Goal: Task Accomplishment & Management: Manage account settings

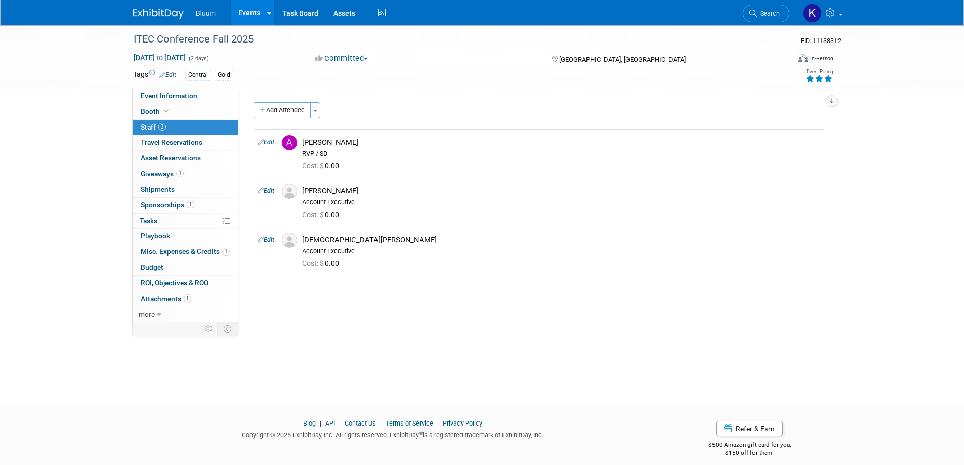
click at [245, 14] on link "Events" at bounding box center [249, 12] width 37 height 25
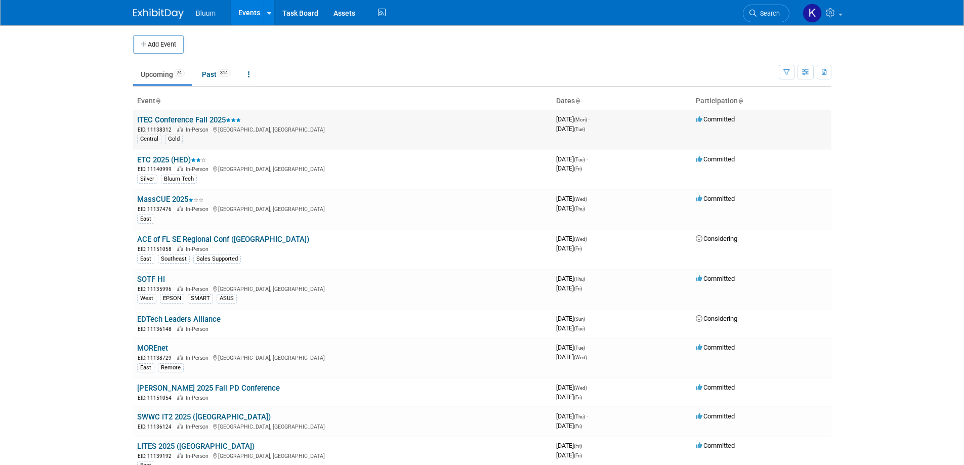
click at [161, 121] on link "ITEC Conference Fall 2025" at bounding box center [189, 119] width 104 height 9
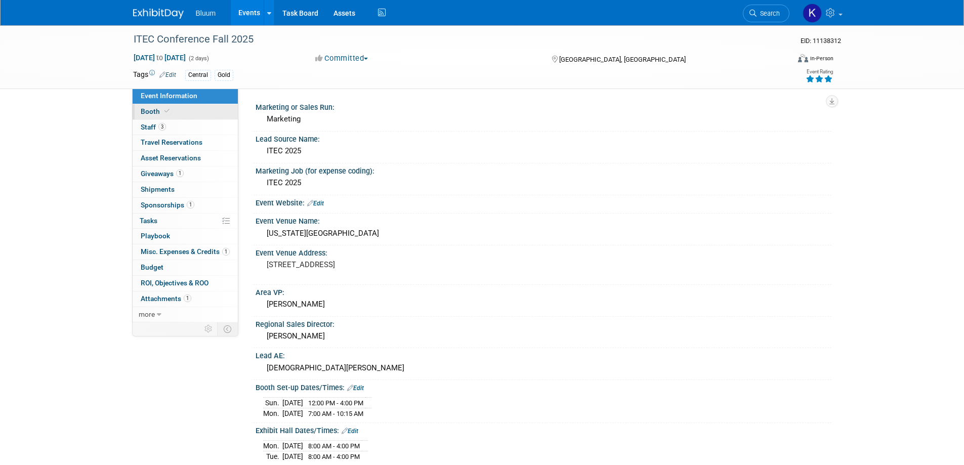
click at [153, 112] on span "Booth" at bounding box center [156, 111] width 31 height 8
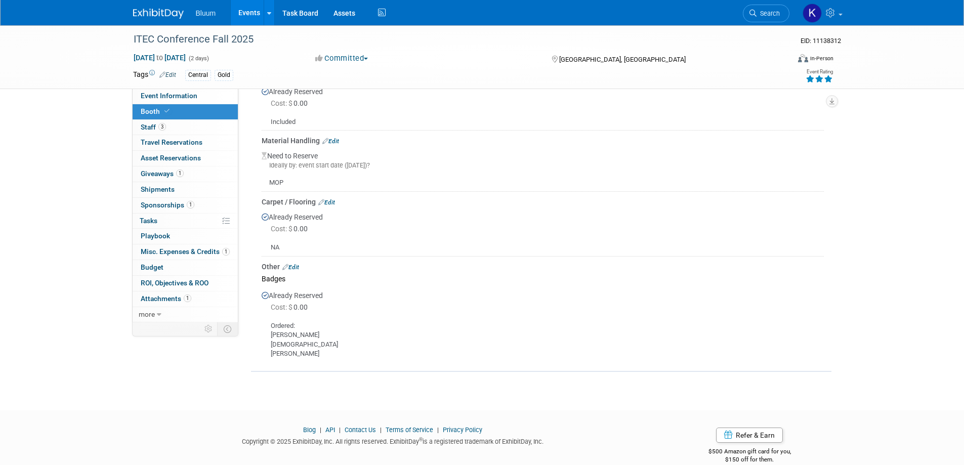
scroll to position [337, 0]
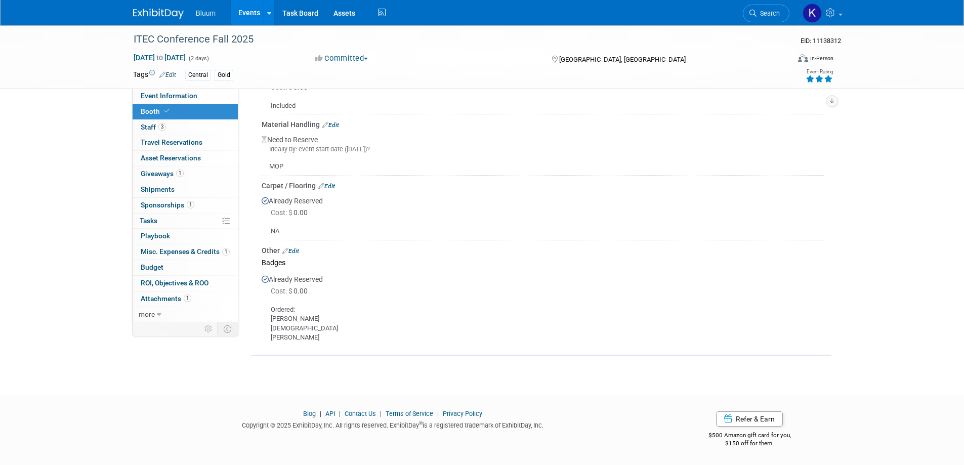
click at [299, 250] on link "Edit" at bounding box center [291, 251] width 17 height 7
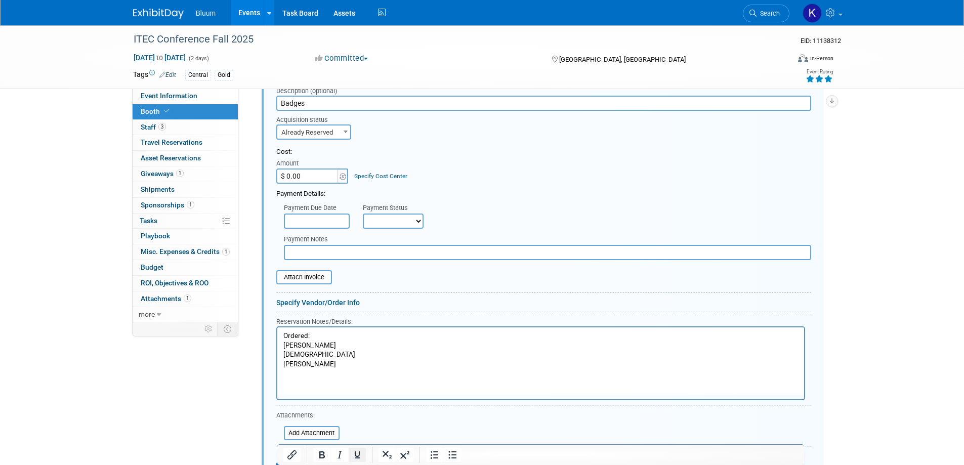
scroll to position [614, 0]
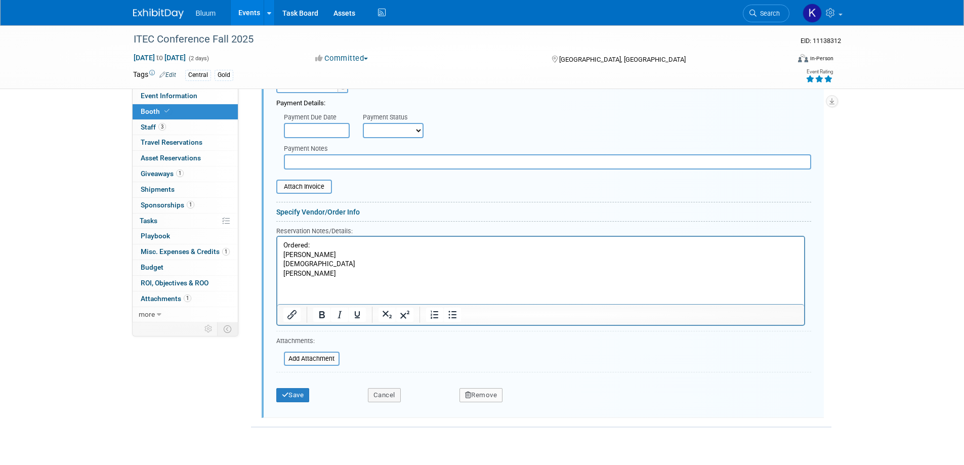
click at [307, 275] on p "Ordered: Alex Christian Anna" at bounding box center [540, 260] width 515 height 38
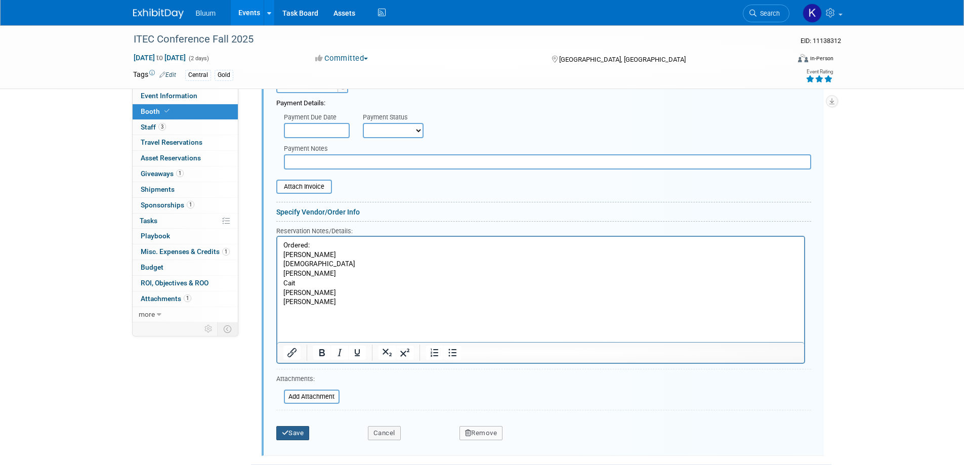
click at [297, 433] on button "Save" at bounding box center [292, 433] width 33 height 14
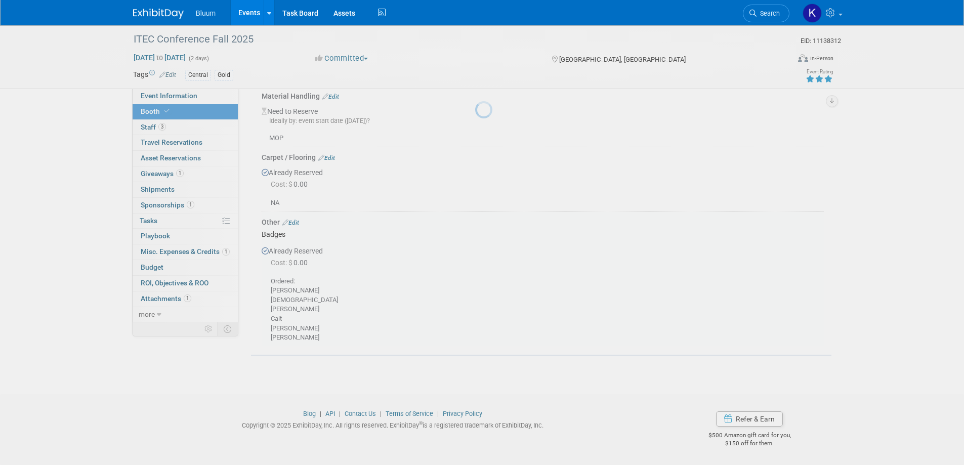
scroll to position [365, 0]
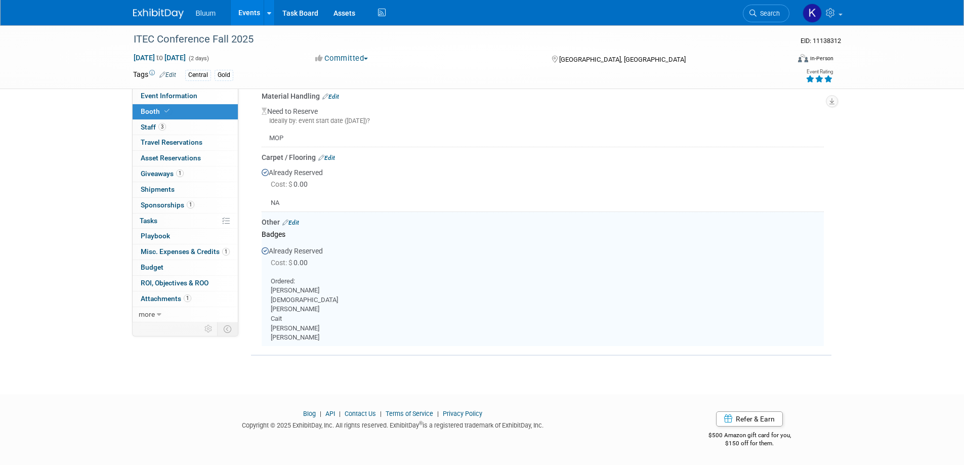
click at [252, 10] on link "Events" at bounding box center [249, 12] width 37 height 25
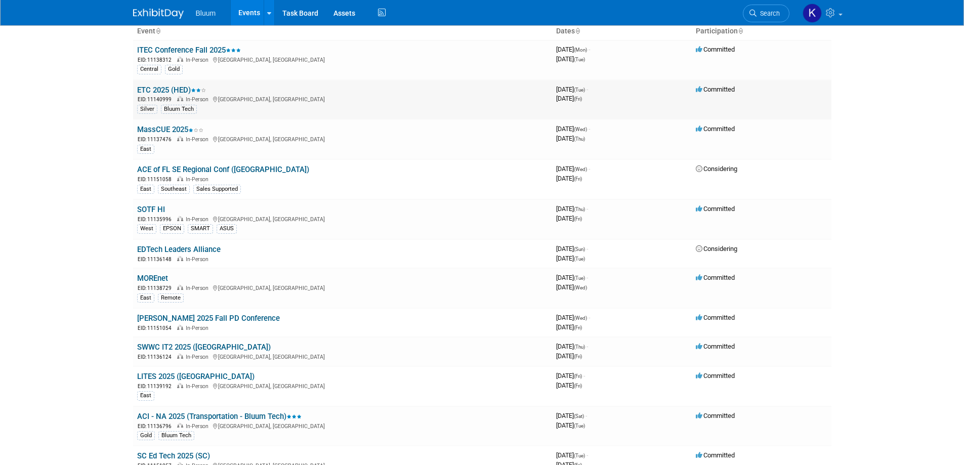
scroll to position [51, 0]
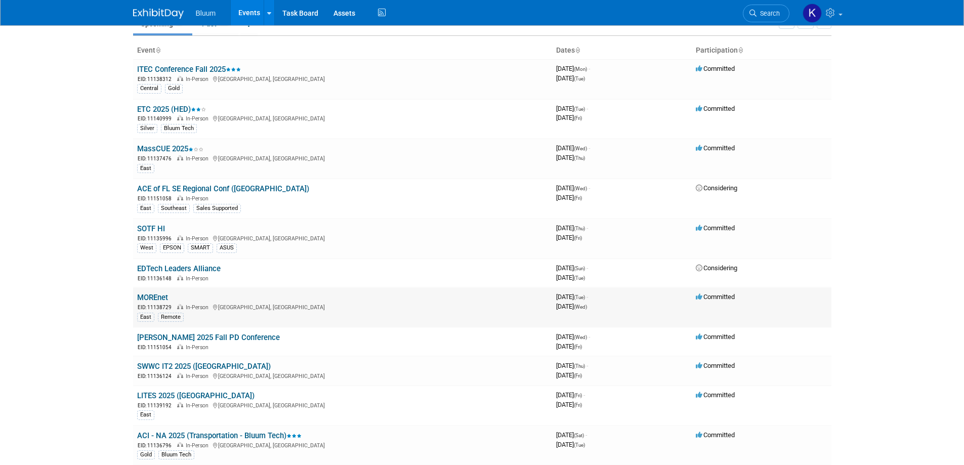
click at [148, 298] on link "MOREnet" at bounding box center [152, 297] width 31 height 9
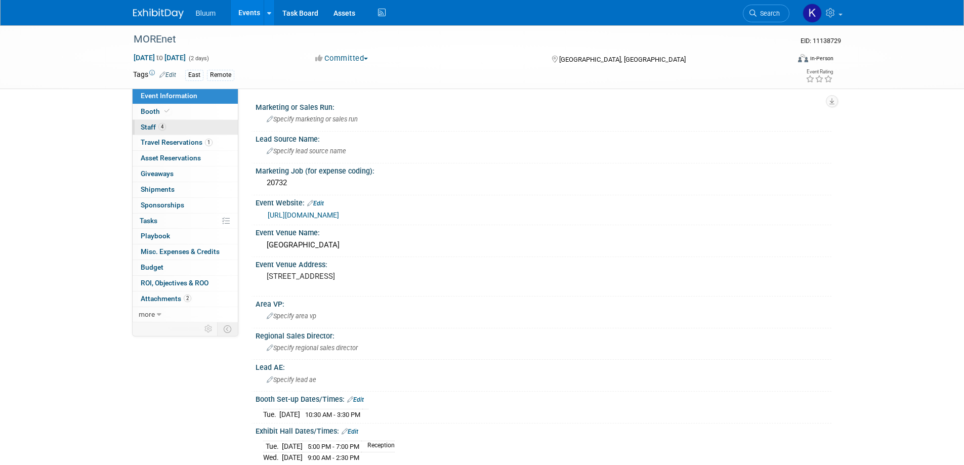
click at [151, 124] on span "Staff 4" at bounding box center [153, 127] width 25 height 8
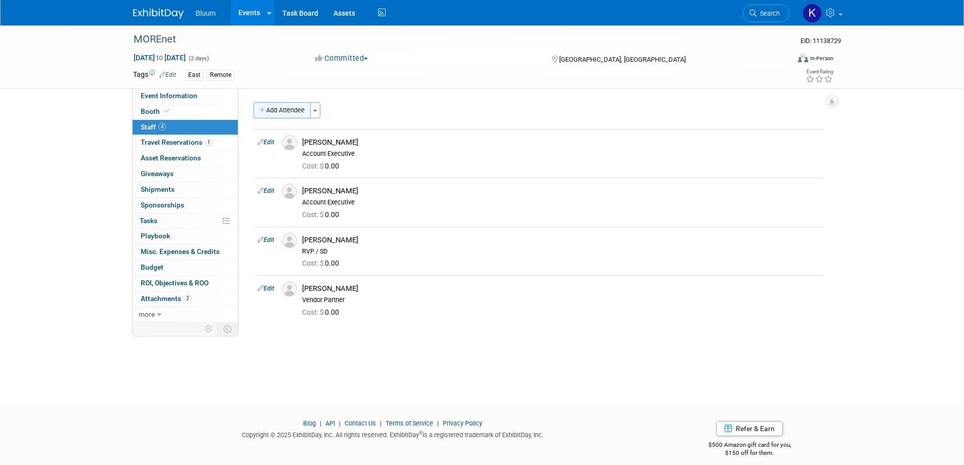
click at [284, 103] on button "Add Attendee" at bounding box center [282, 110] width 57 height 16
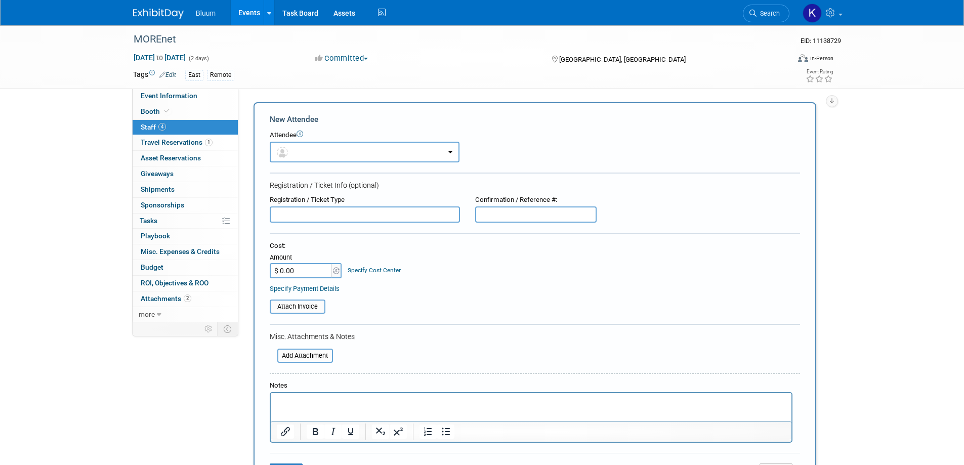
click at [319, 140] on div "Attendee <img src="https://www.exhibitday.com/Images/Unassigned-User-Icon.png" …" at bounding box center [535, 147] width 531 height 32
click at [324, 145] on button "button" at bounding box center [365, 152] width 190 height 21
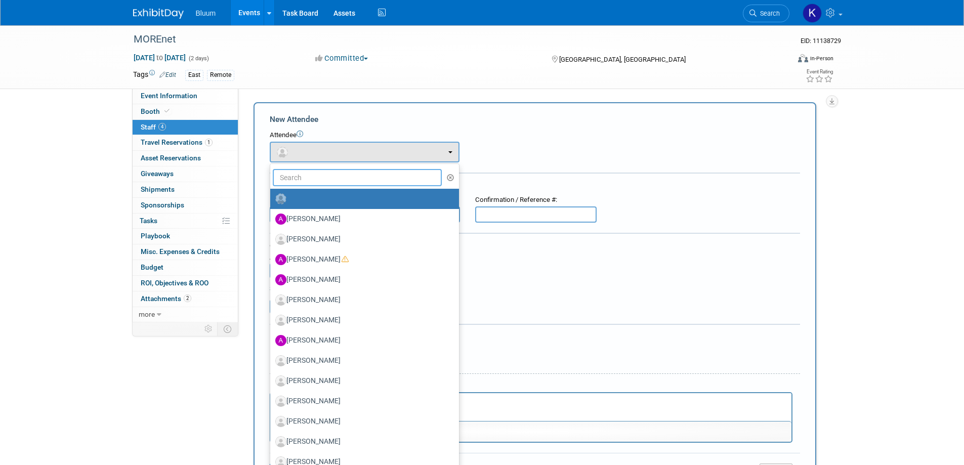
click at [315, 169] on input "text" at bounding box center [358, 177] width 170 height 17
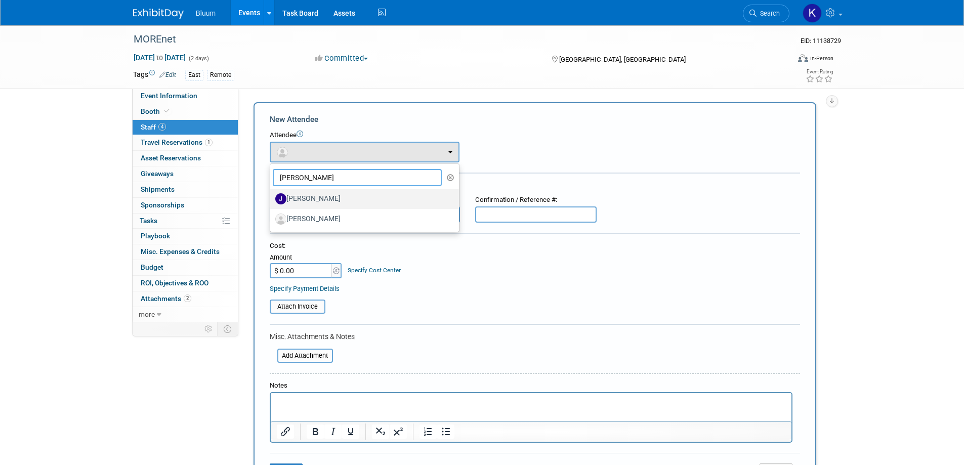
type input "justin"
click at [316, 195] on label "Justin Chaloner" at bounding box center [362, 199] width 174 height 16
click at [272, 195] on input "Justin Chaloner" at bounding box center [268, 197] width 7 height 7
select select "4c41b957-5490-40a2-b3fe-4bbd3c73fd0c"
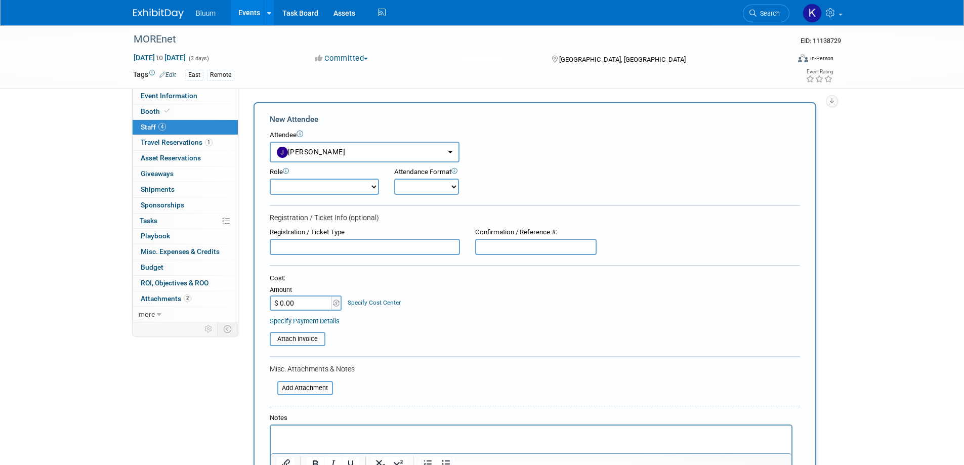
click at [316, 187] on select "Account Executive Demonstrator Event Support Host Leadership Offsite Event Supp…" at bounding box center [324, 187] width 109 height 16
select select "200"
click at [270, 179] on select "Account Executive Demonstrator Event Support Host Leadership Offsite Event Supp…" at bounding box center [324, 187] width 109 height 16
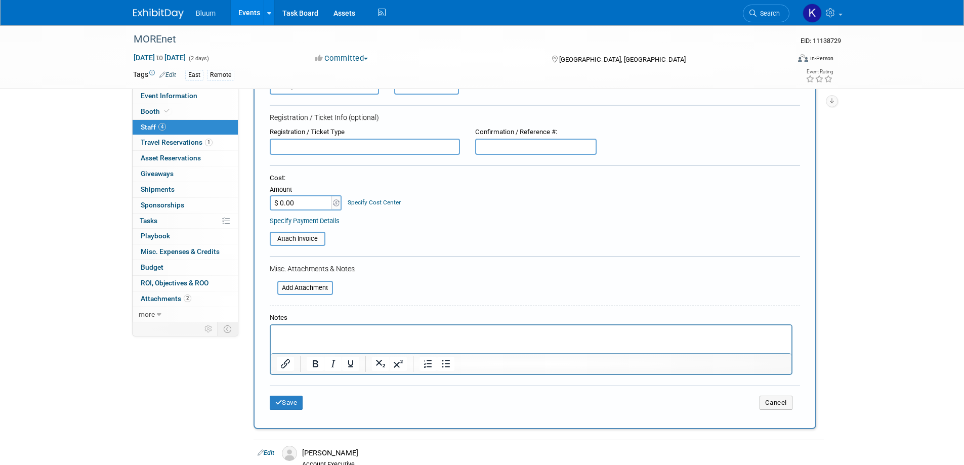
scroll to position [203, 0]
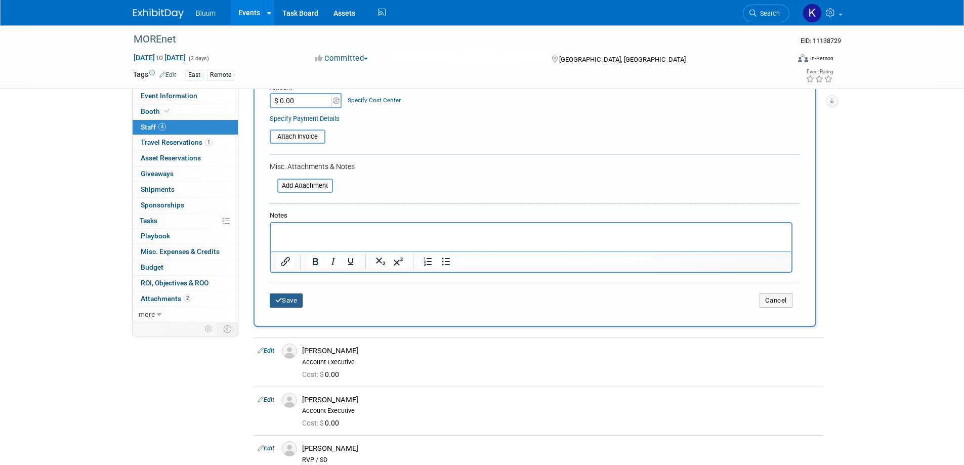
click at [295, 305] on button "Save" at bounding box center [286, 301] width 33 height 14
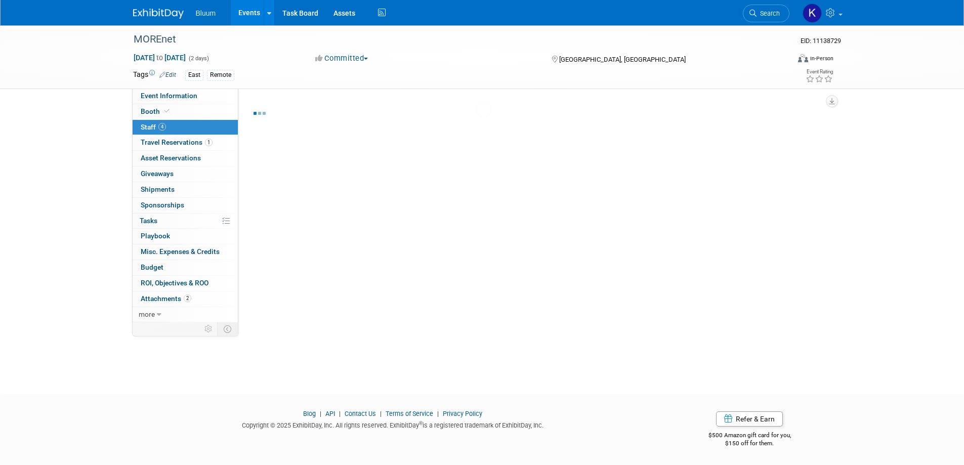
scroll to position [27, 0]
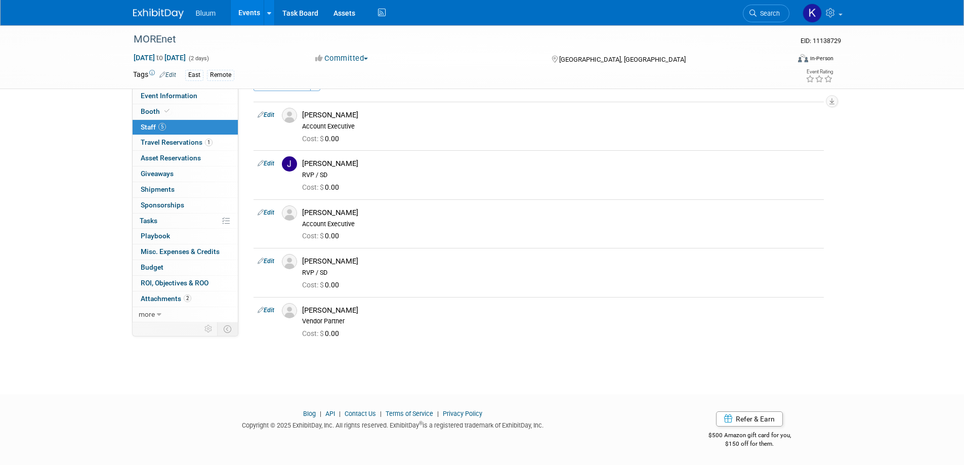
click at [253, 10] on link "Events" at bounding box center [249, 12] width 37 height 25
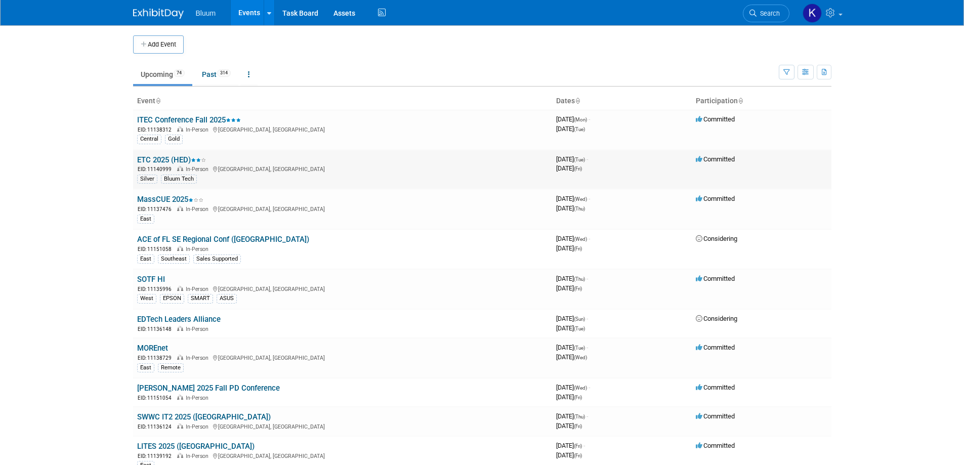
click at [170, 157] on link "ETC 2025 (HED)" at bounding box center [171, 159] width 69 height 9
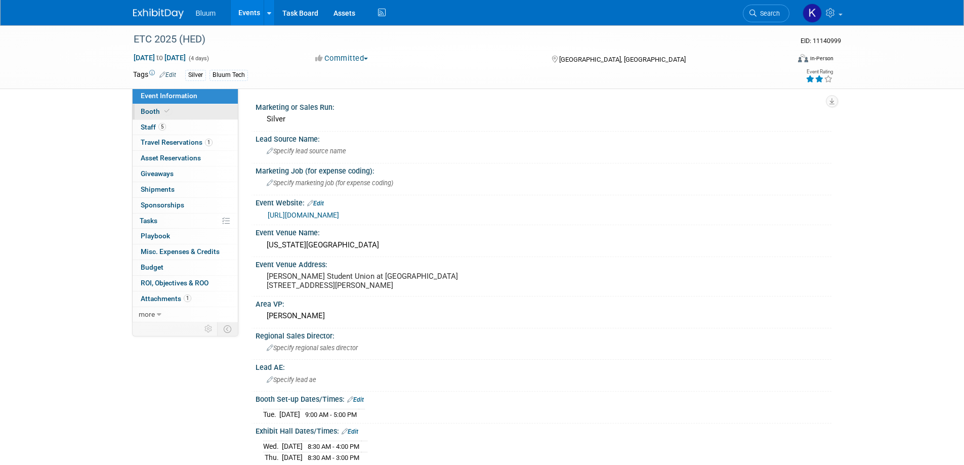
click at [153, 113] on span "Booth" at bounding box center [156, 111] width 31 height 8
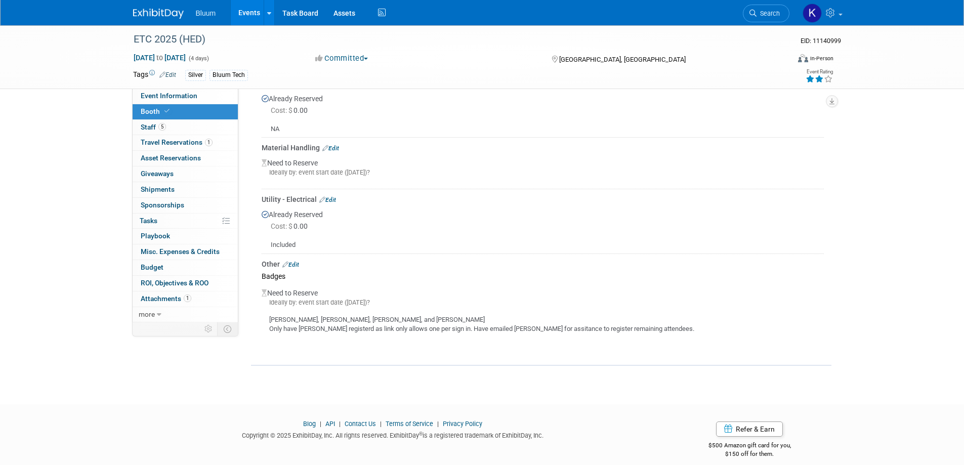
scroll to position [330, 0]
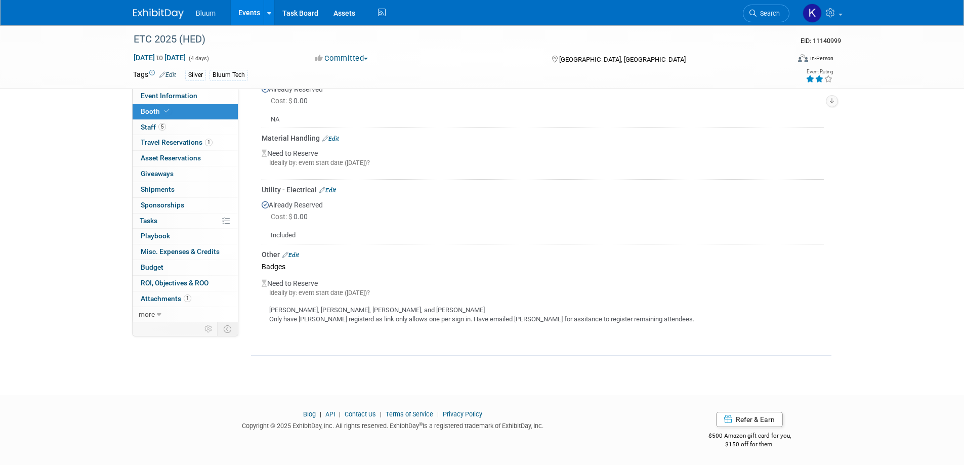
click at [298, 252] on link "Edit" at bounding box center [291, 255] width 17 height 7
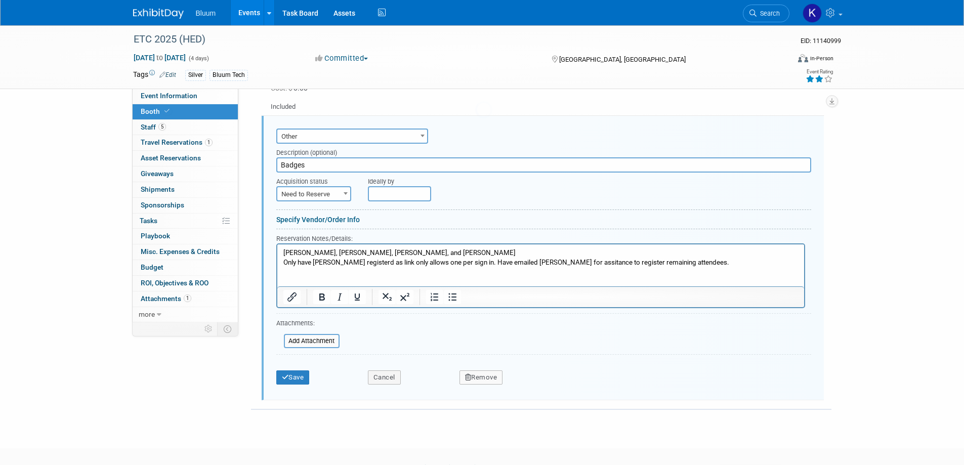
scroll to position [0, 0]
drag, startPoint x: 463, startPoint y: 263, endPoint x: 649, endPoint y: 263, distance: 185.8
click at [649, 263] on p "Tom Gust, Andrew Stokes, Missy Johnson, and Chris Canone Only have Tom register…" at bounding box center [540, 267] width 515 height 38
click at [301, 377] on button "Save" at bounding box center [292, 378] width 33 height 14
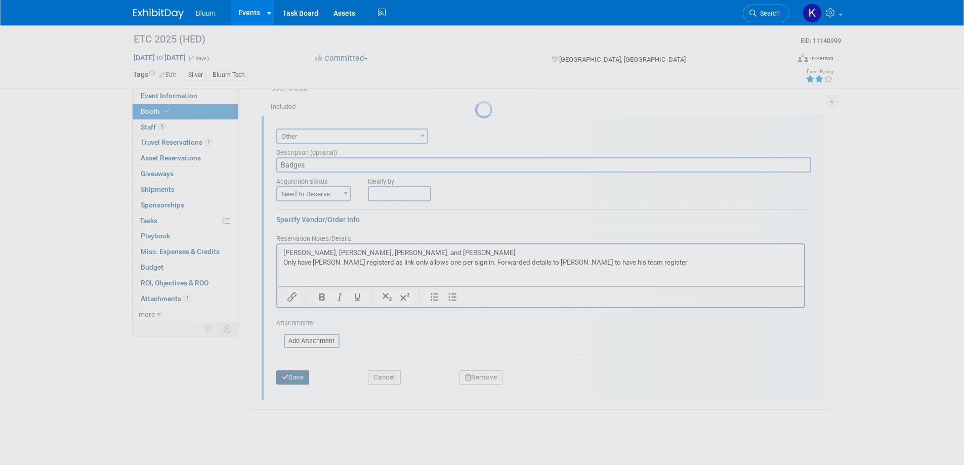
scroll to position [330, 0]
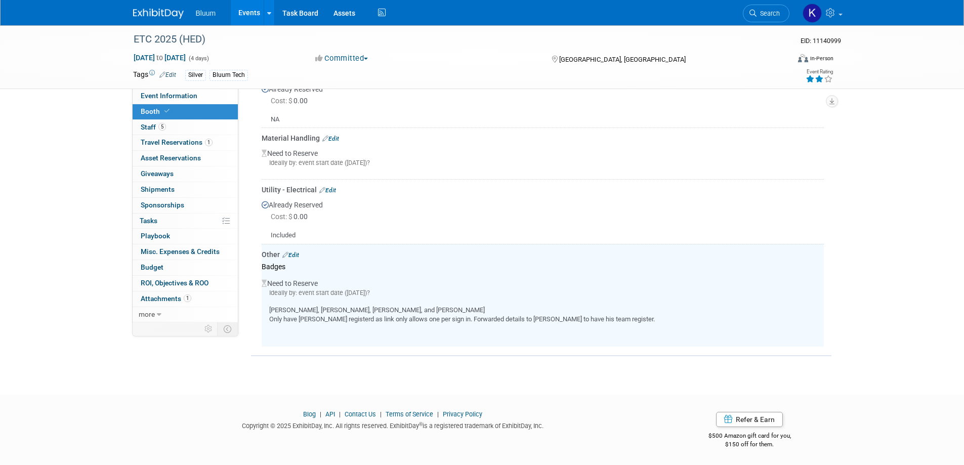
click at [252, 12] on link "Events" at bounding box center [249, 12] width 37 height 25
